Goal: Task Accomplishment & Management: Manage account settings

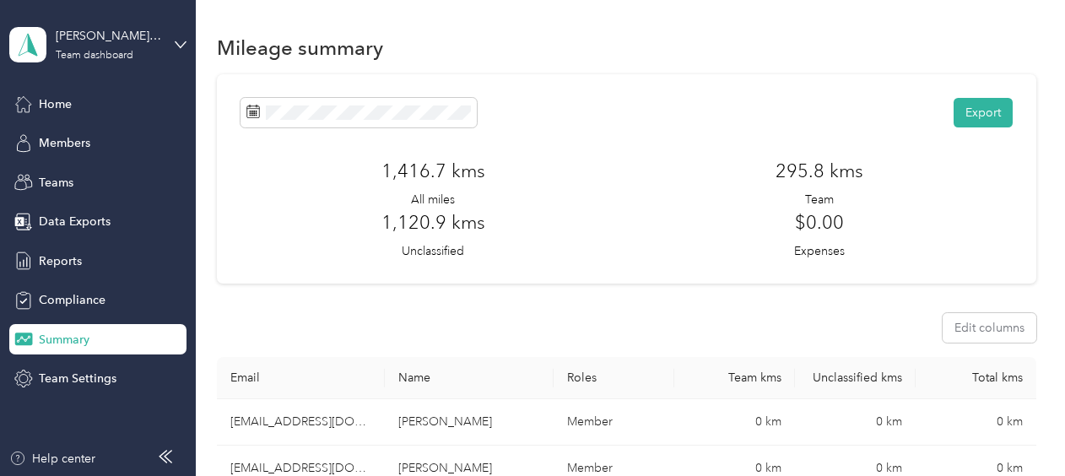
click at [85, 137] on span "Members" at bounding box center [64, 143] width 51 height 18
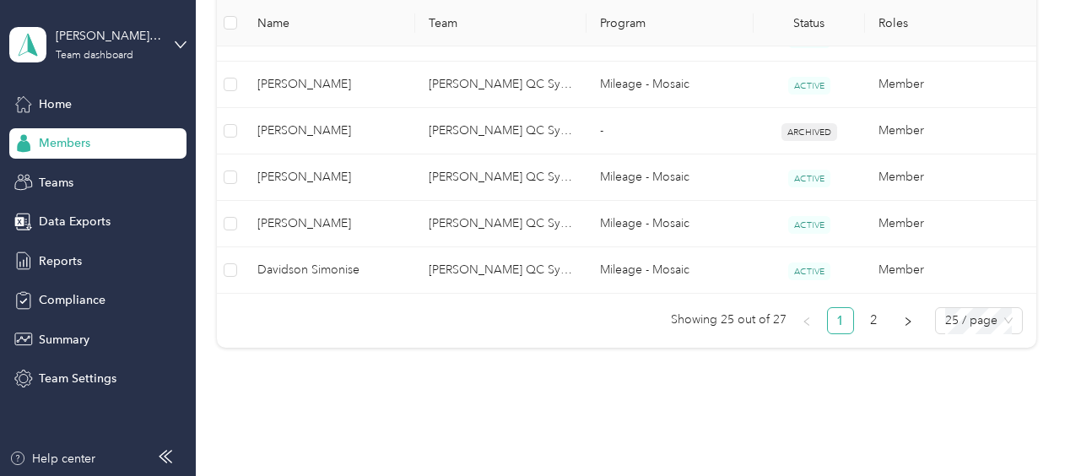
scroll to position [1416, 0]
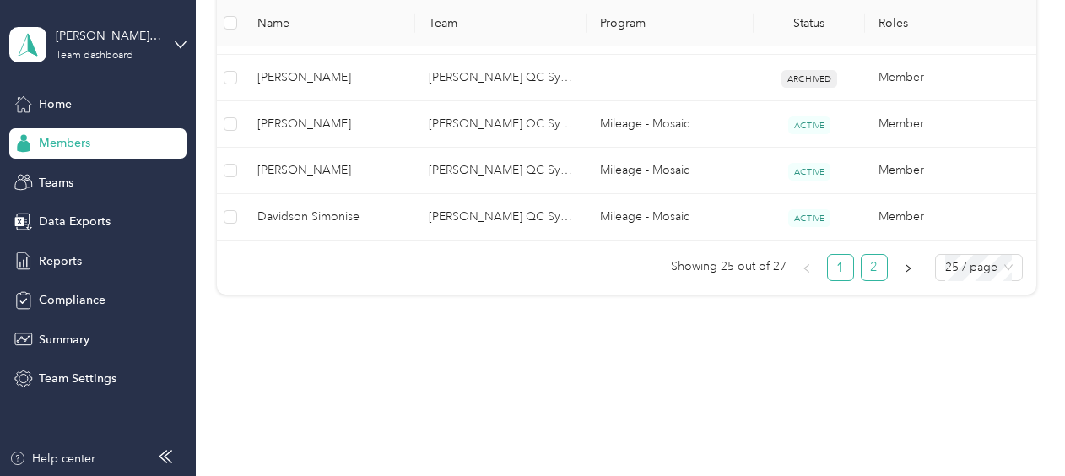
click at [873, 262] on link "2" at bounding box center [874, 267] width 25 height 25
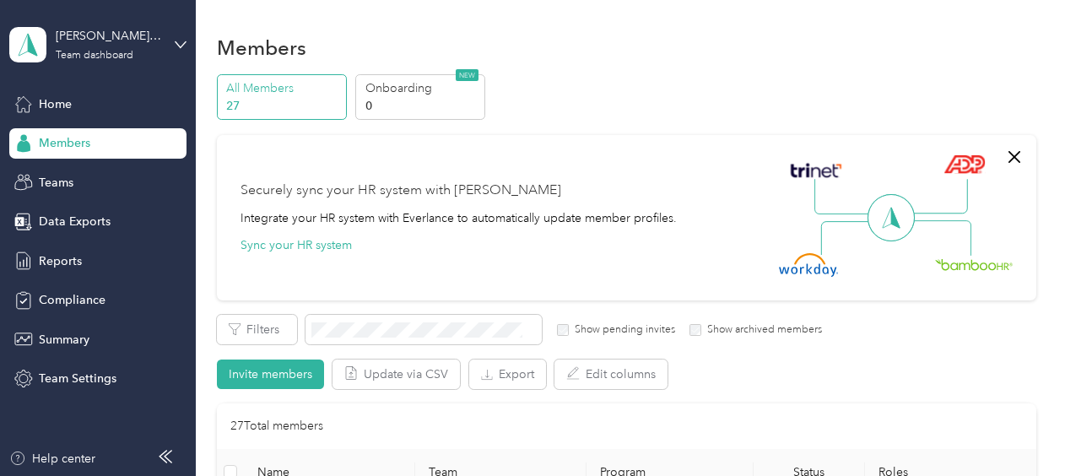
scroll to position [253, 0]
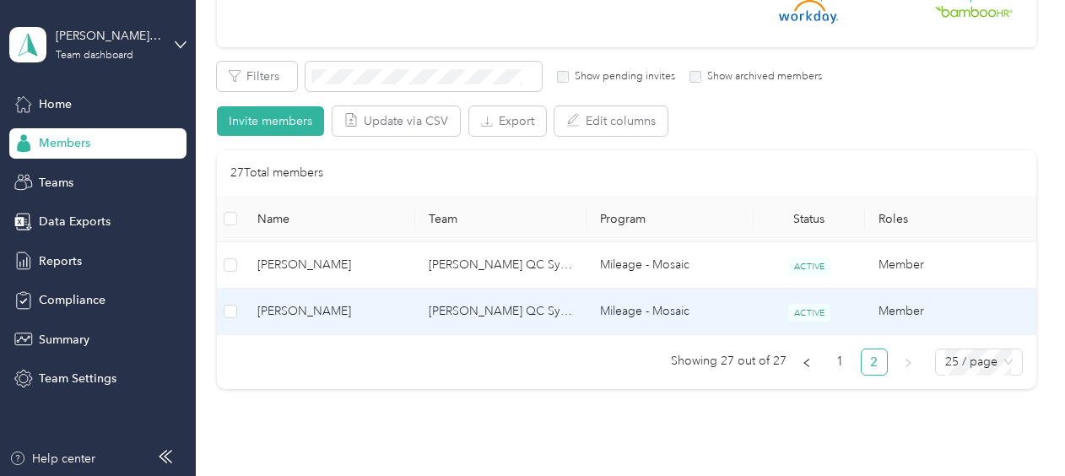
click at [712, 313] on td "Mileage - Mosaic" at bounding box center [670, 312] width 167 height 46
